Goal: Navigation & Orientation: Find specific page/section

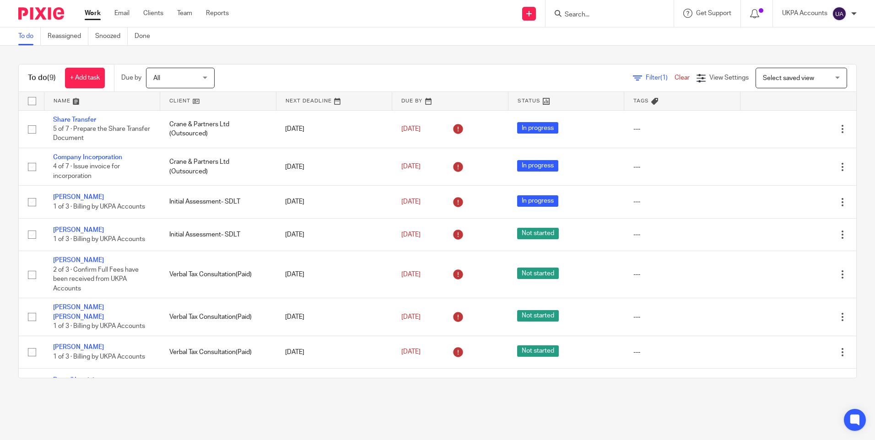
click at [18, 38] on link "To do" at bounding box center [29, 36] width 22 height 18
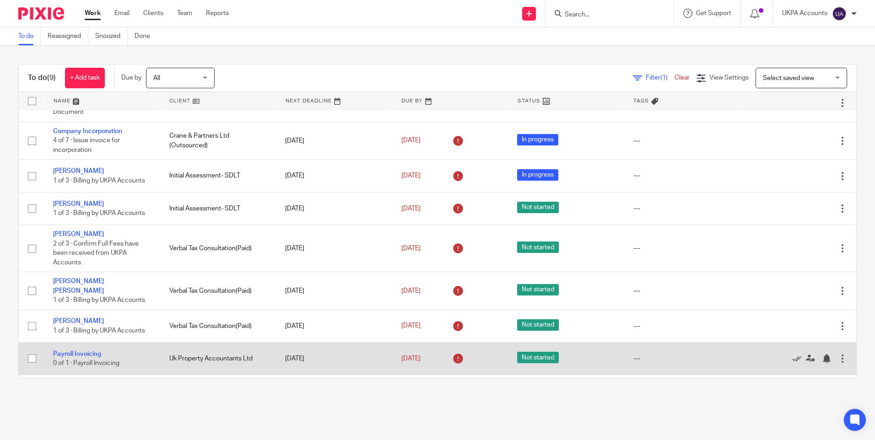
scroll to position [51, 0]
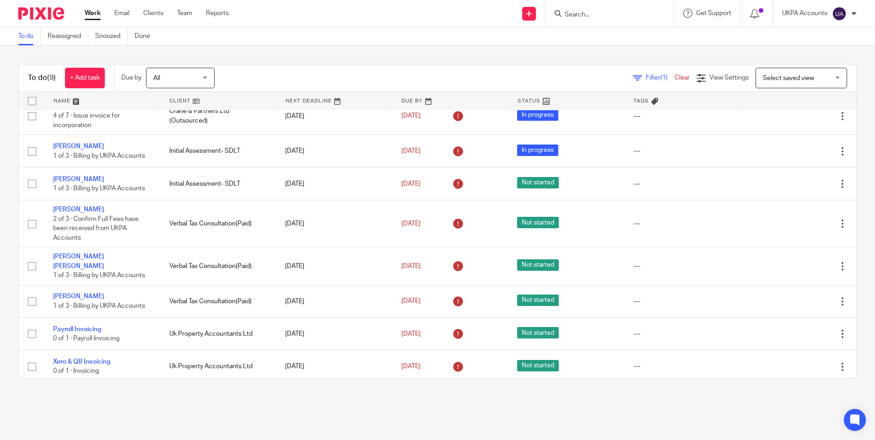
click at [26, 37] on link "To do" at bounding box center [29, 36] width 22 height 18
